Goal: Register for event/course

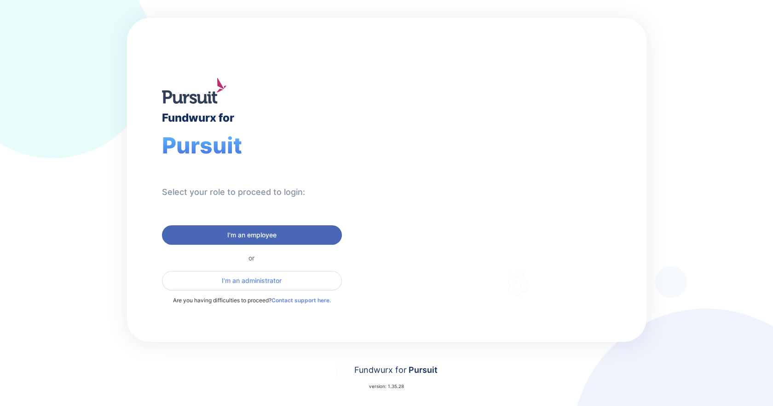
click at [226, 232] on span "I'm an employee" at bounding box center [252, 234] width 168 height 9
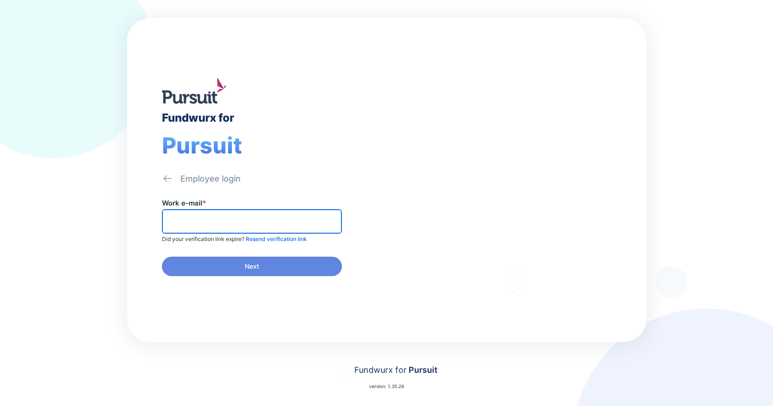
drag, startPoint x: 186, startPoint y: 222, endPoint x: 192, endPoint y: 222, distance: 6.4
click at [186, 222] on input "text" at bounding box center [252, 221] width 172 height 14
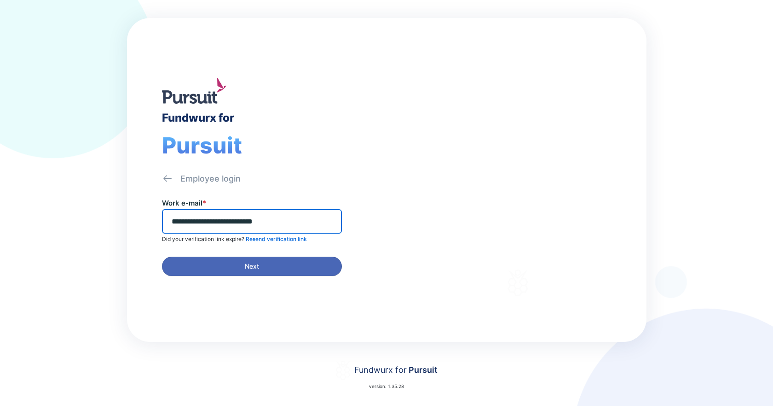
type input "**********"
click at [255, 264] on span "Next" at bounding box center [252, 265] width 14 height 9
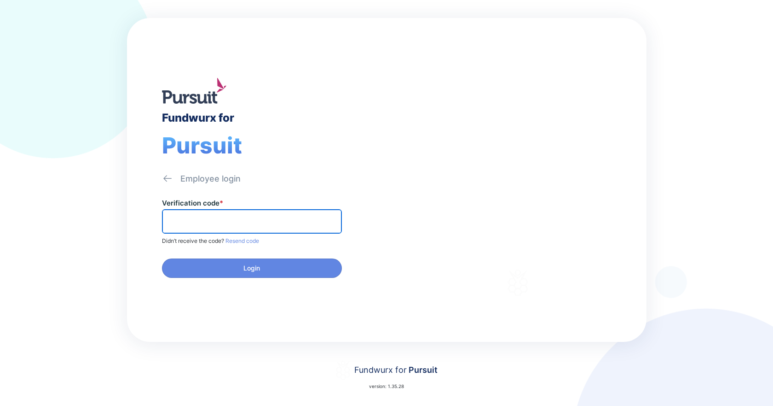
click at [190, 220] on input "text" at bounding box center [252, 221] width 172 height 14
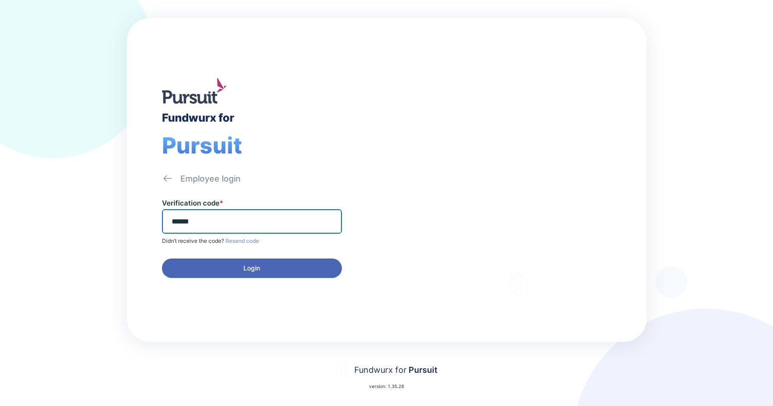
type input "******"
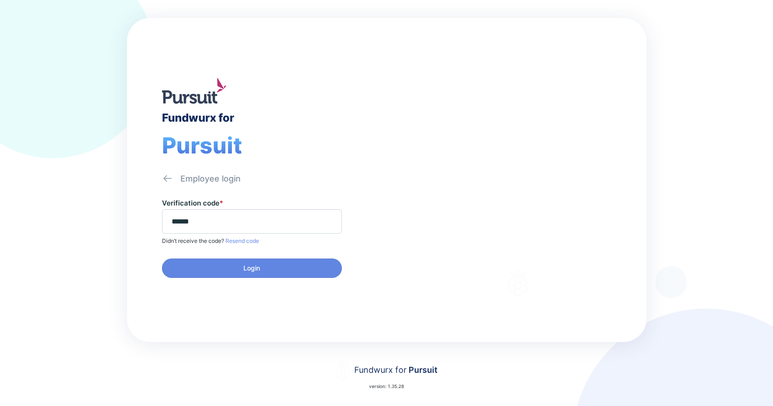
drag, startPoint x: 249, startPoint y: 261, endPoint x: 259, endPoint y: 255, distance: 12.0
click at [249, 260] on button "Login" at bounding box center [252, 267] width 180 height 19
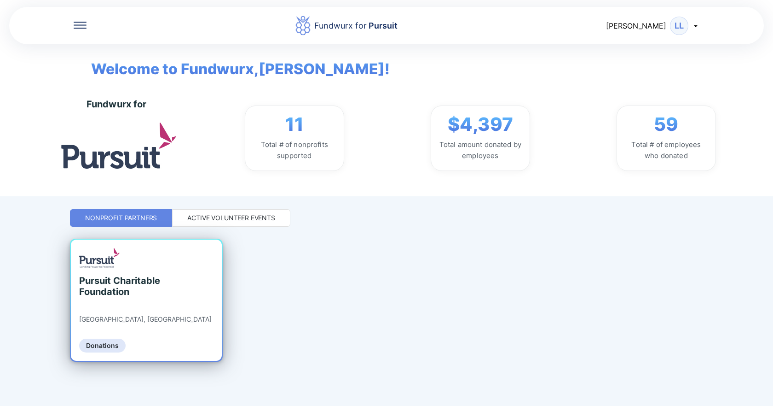
click at [133, 279] on div "Pursuit Charitable Foundation" at bounding box center [121, 286] width 84 height 22
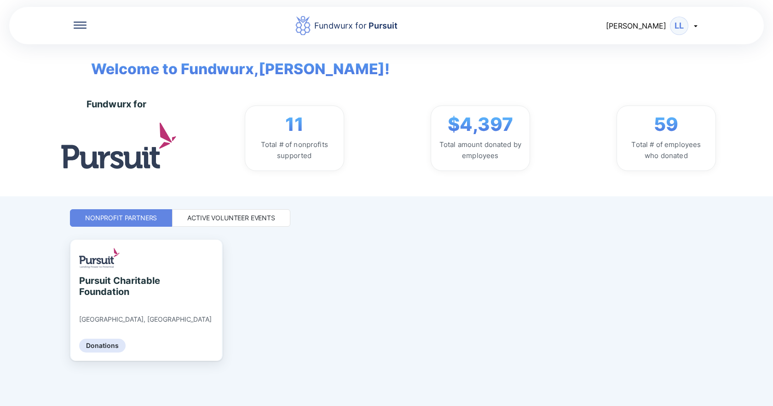
click at [223, 213] on div "Active Volunteer Events" at bounding box center [231, 217] width 88 height 9
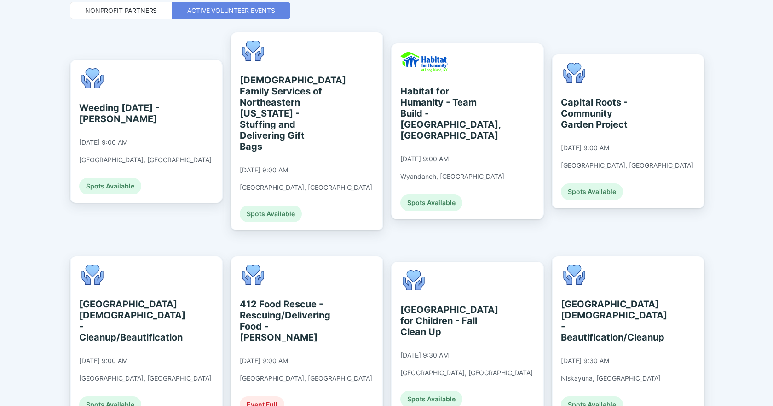
scroll to position [188, 0]
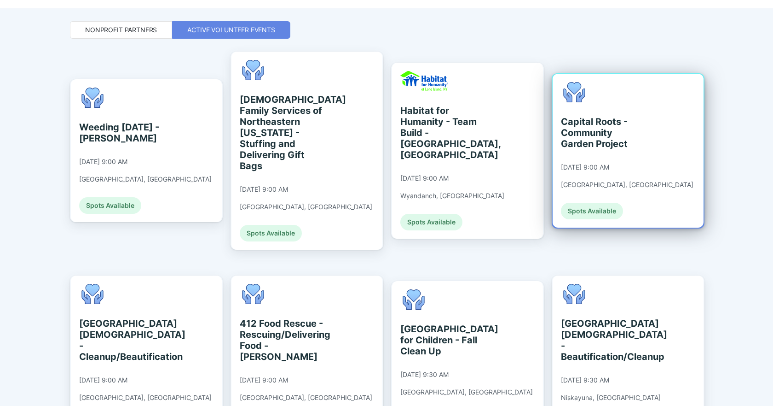
click at [596, 120] on div "Capital Roots - Community Garden Project" at bounding box center [603, 132] width 84 height 33
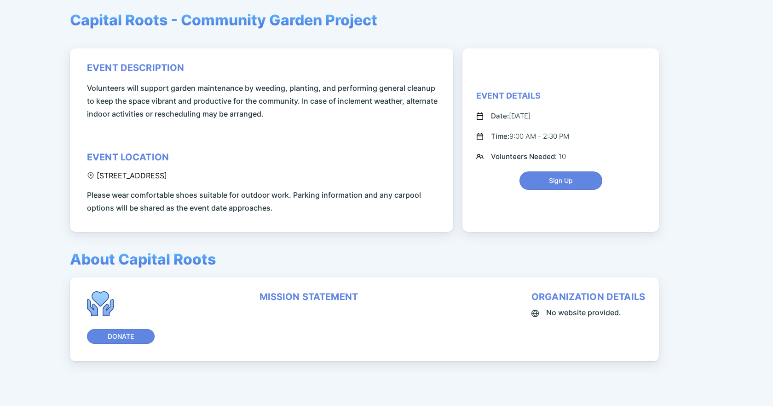
scroll to position [92, 0]
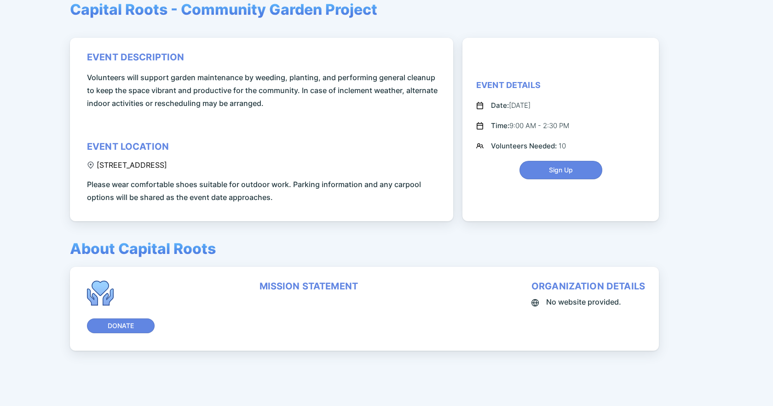
drag, startPoint x: 214, startPoint y: 166, endPoint x: 205, endPoint y: 168, distance: 9.3
click at [205, 168] on div "event description Volunteers will support garden maintenance by weeding, planti…" at bounding box center [263, 128] width 353 height 152
copy div "[STREET_ADDRESS]"
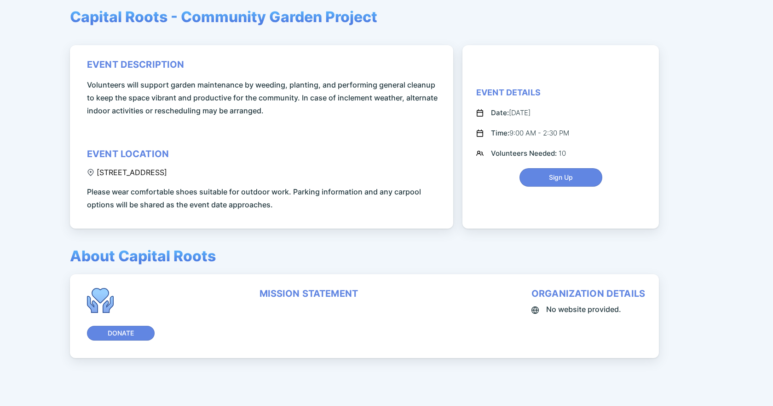
scroll to position [93, 0]
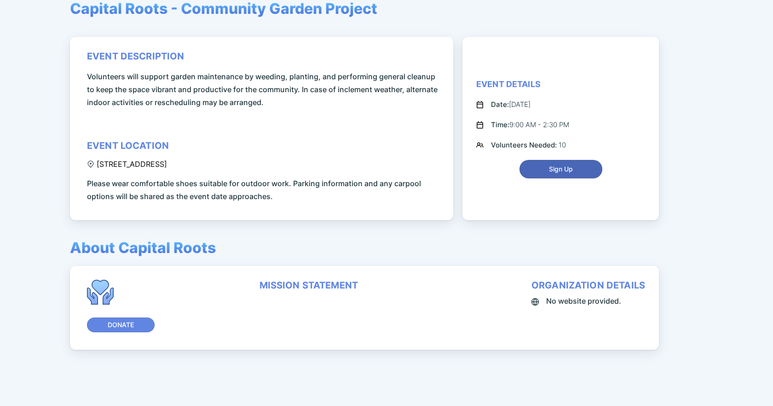
click at [558, 163] on button "Sign Up" at bounding box center [561, 169] width 83 height 18
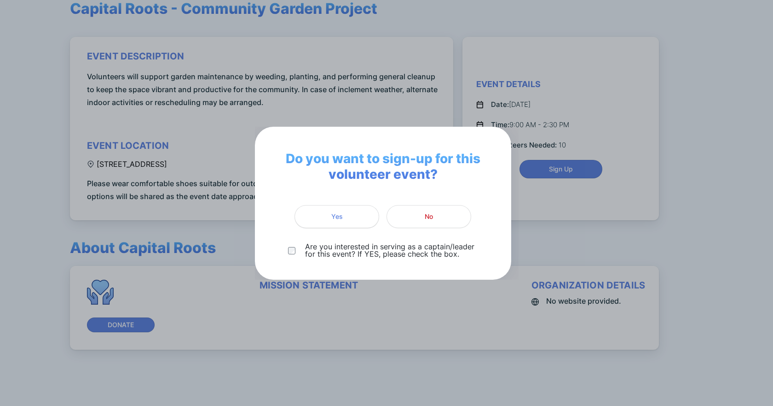
click at [342, 213] on span "Yes" at bounding box center [337, 216] width 12 height 9
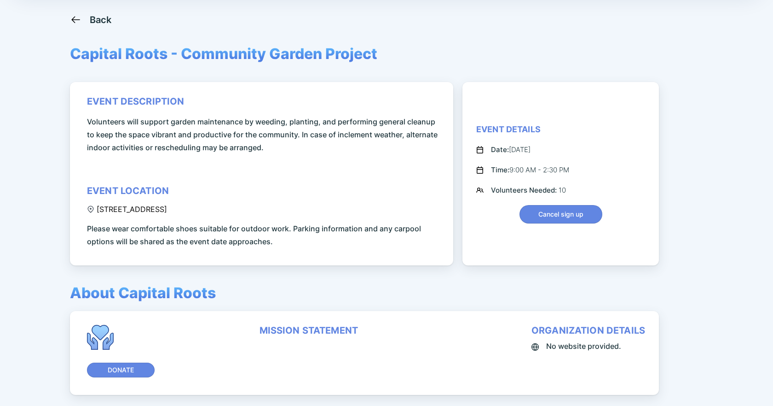
scroll to position [0, 0]
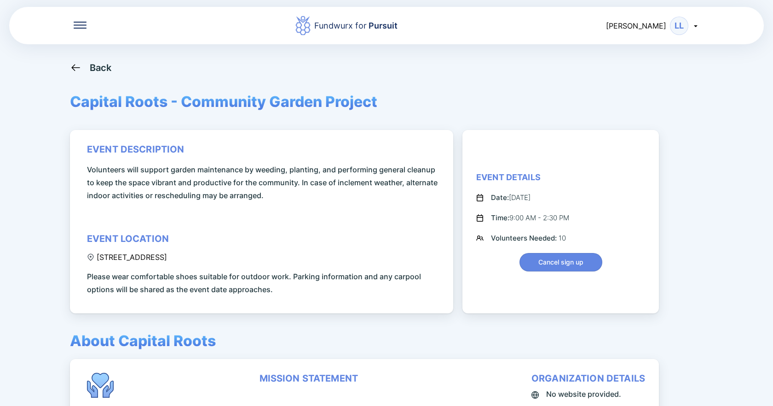
click at [677, 25] on div "LL" at bounding box center [679, 26] width 18 height 18
click at [636, 71] on div "Log out" at bounding box center [642, 73] width 27 height 9
